Goal: Task Accomplishment & Management: Manage account settings

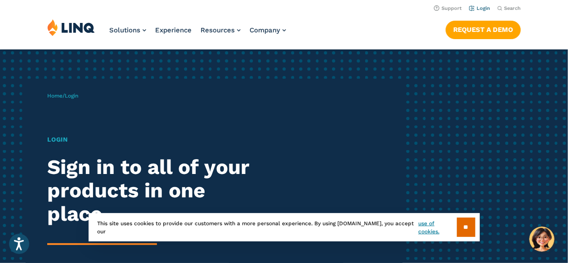
click at [485, 7] on link "Login" at bounding box center [479, 8] width 21 height 6
click at [467, 231] on input "**" at bounding box center [466, 227] width 18 height 19
